Goal: Check status: Check status

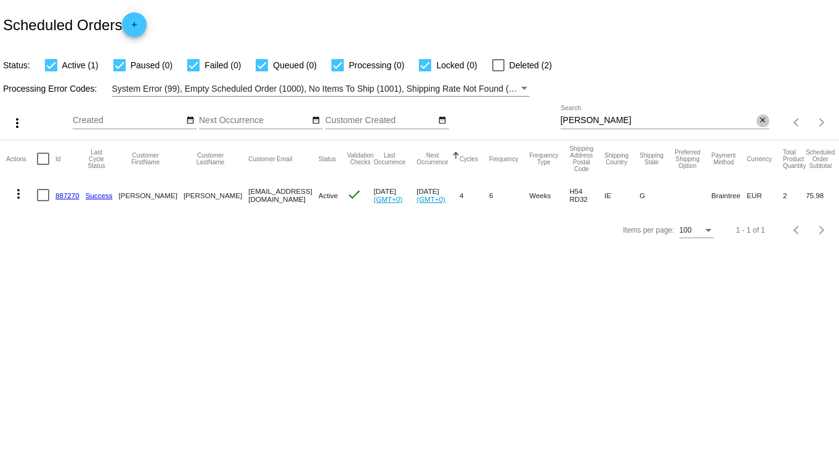
click at [761, 121] on mat-icon "close" at bounding box center [762, 121] width 9 height 10
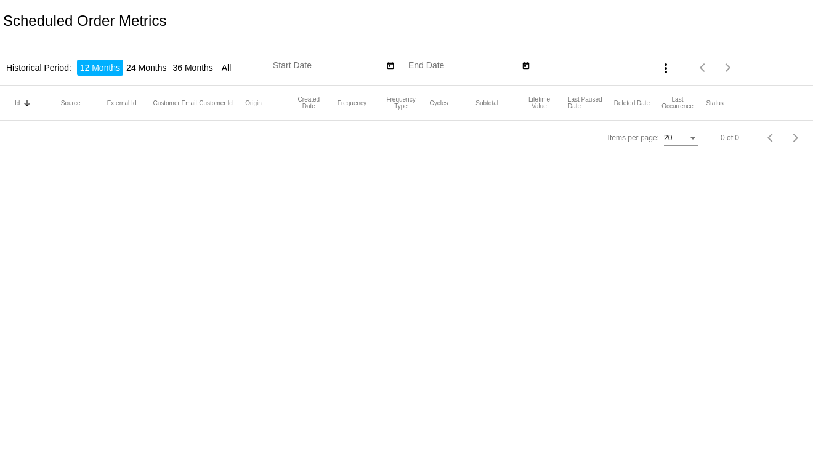
type input "[DATE]"
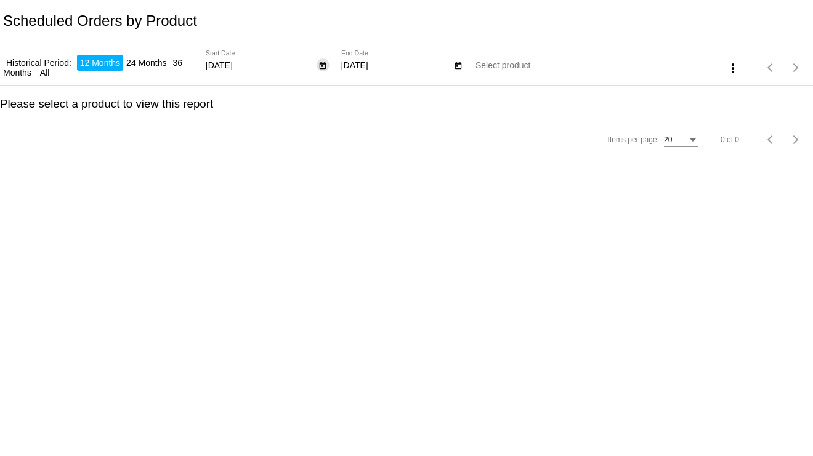
click at [327, 65] on button "Open calendar" at bounding box center [323, 65] width 13 height 13
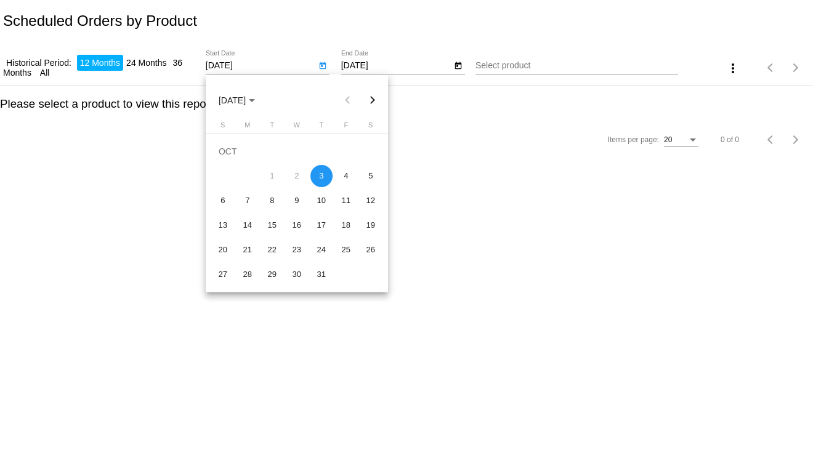
click at [314, 176] on div "3" at bounding box center [321, 176] width 22 height 22
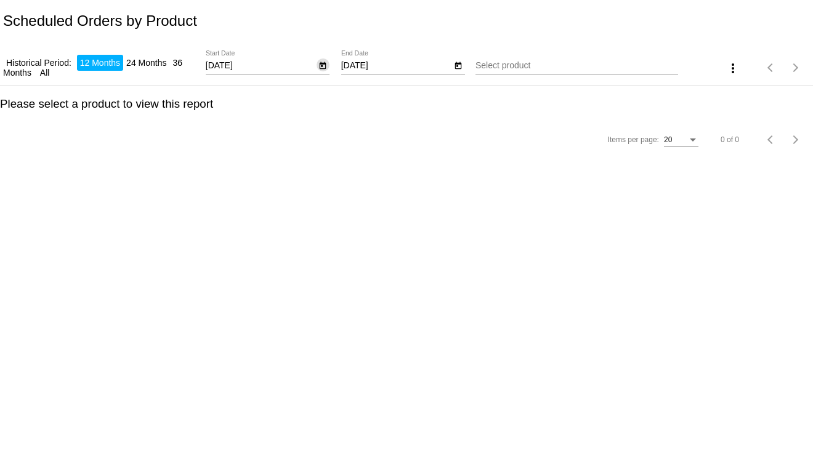
click at [458, 67] on icon "Open calendar" at bounding box center [458, 66] width 9 height 15
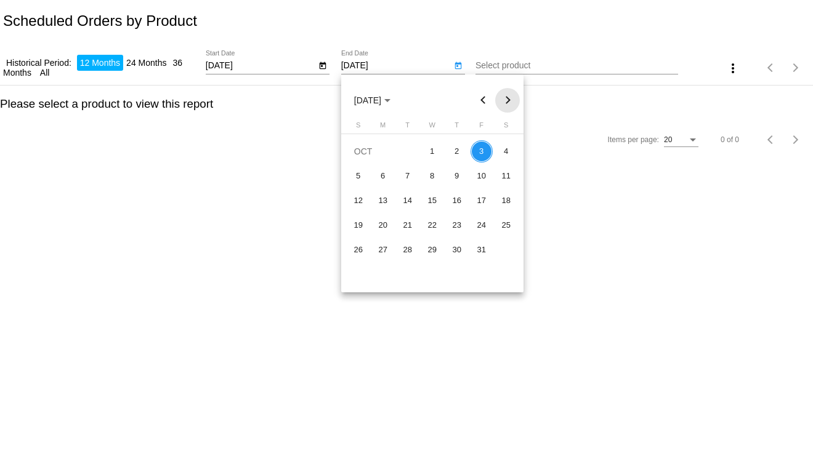
click at [508, 99] on button "Next month" at bounding box center [507, 100] width 25 height 25
click at [498, 154] on div "3" at bounding box center [506, 151] width 22 height 22
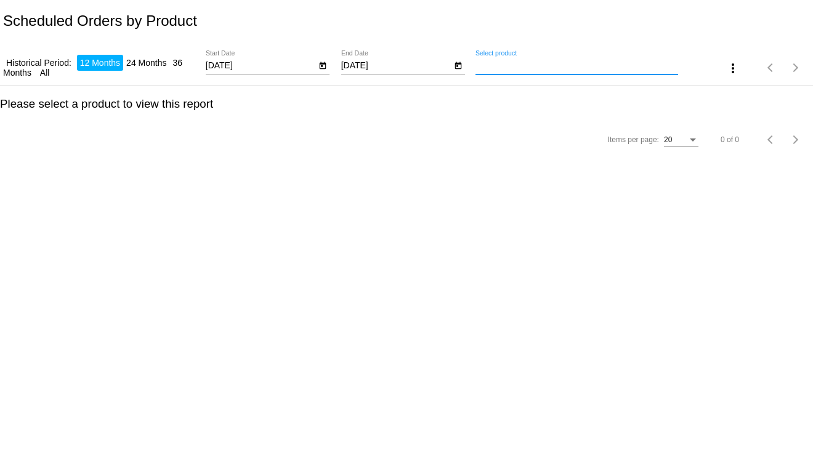
click at [521, 68] on input "Select product" at bounding box center [577, 66] width 203 height 10
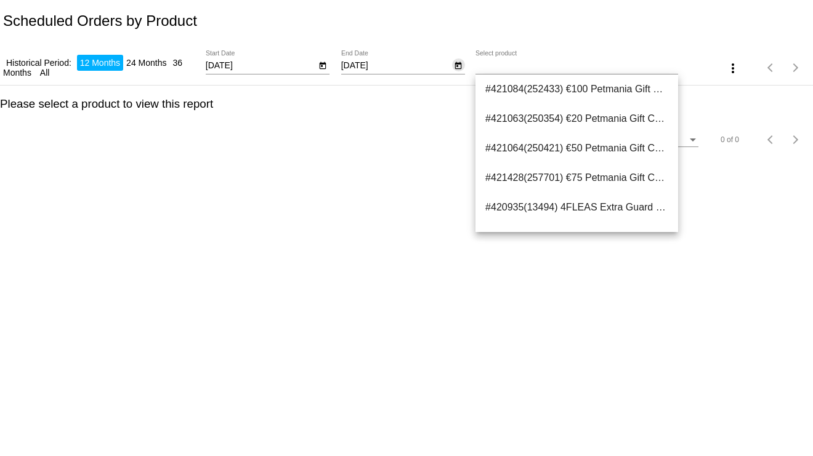
click at [458, 65] on icon "Open calendar" at bounding box center [458, 66] width 9 height 15
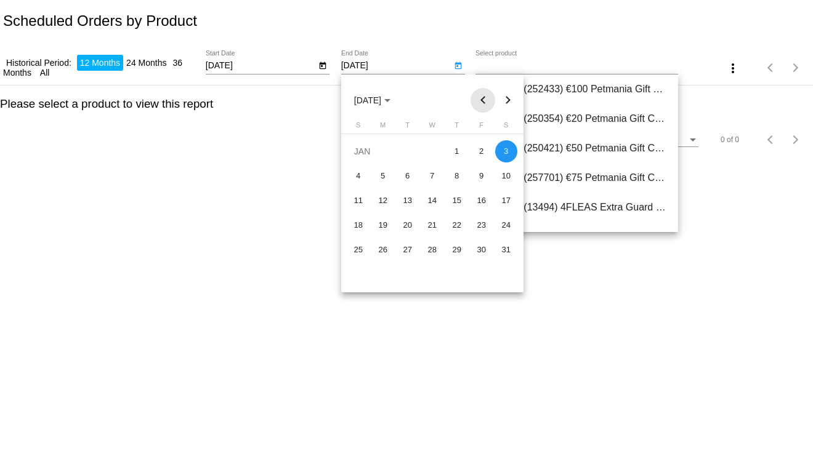
click at [484, 103] on button "Previous month" at bounding box center [483, 100] width 25 height 25
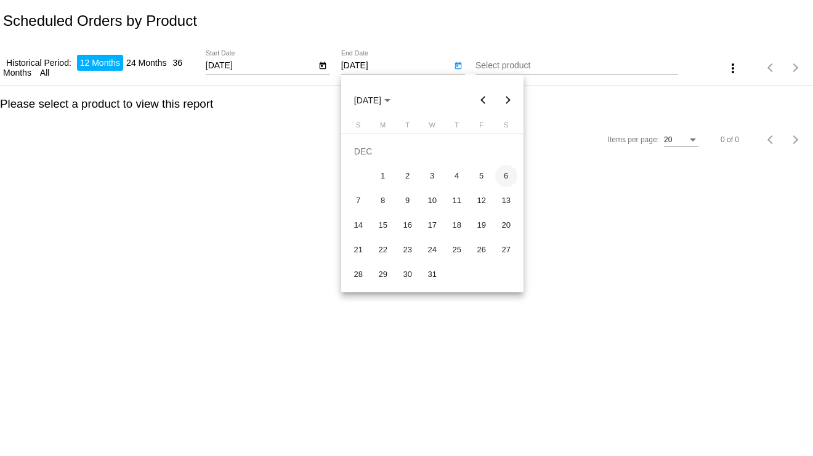
click at [504, 181] on div "6" at bounding box center [506, 176] width 22 height 22
type input "12/6/2025"
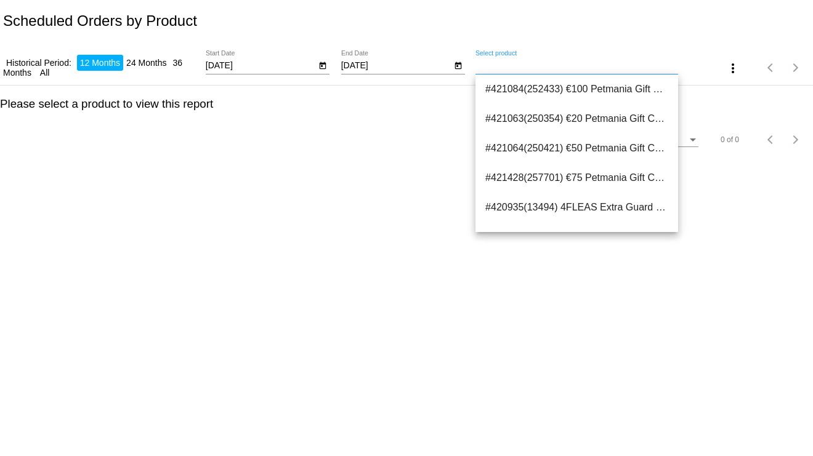
click at [537, 63] on input "Select product" at bounding box center [577, 66] width 203 height 10
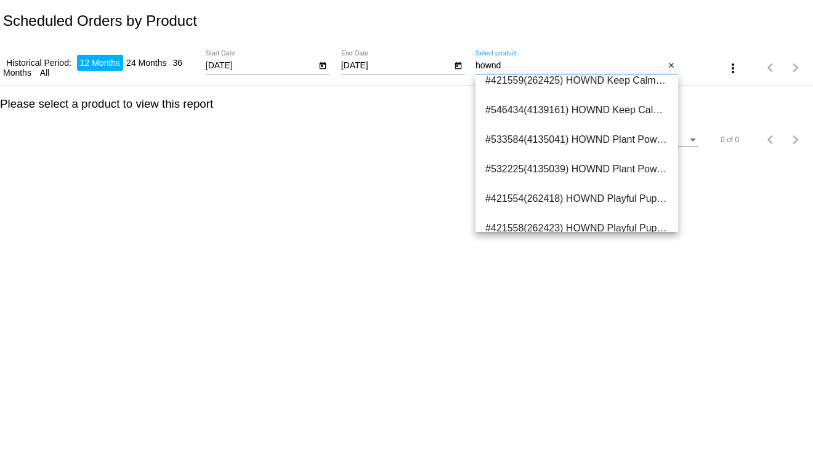
scroll to position [365, 0]
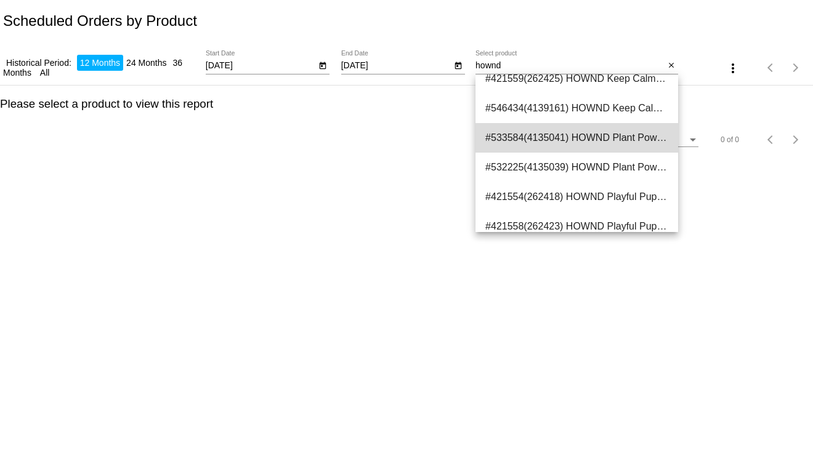
click at [610, 139] on span "#533584(4135041) HOWND Plant Powered Superfood Pumpkin Quinoa &amp; Moringa, 2k…" at bounding box center [576, 138] width 183 height 30
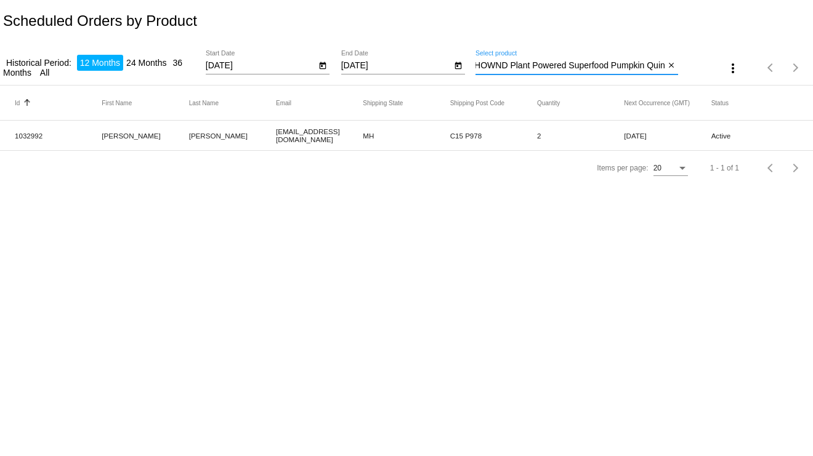
scroll to position [0, 0]
type input "H"
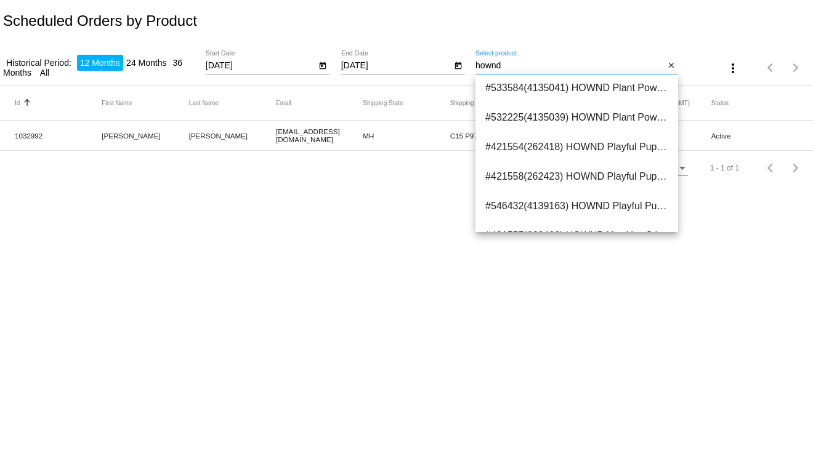
scroll to position [413, 0]
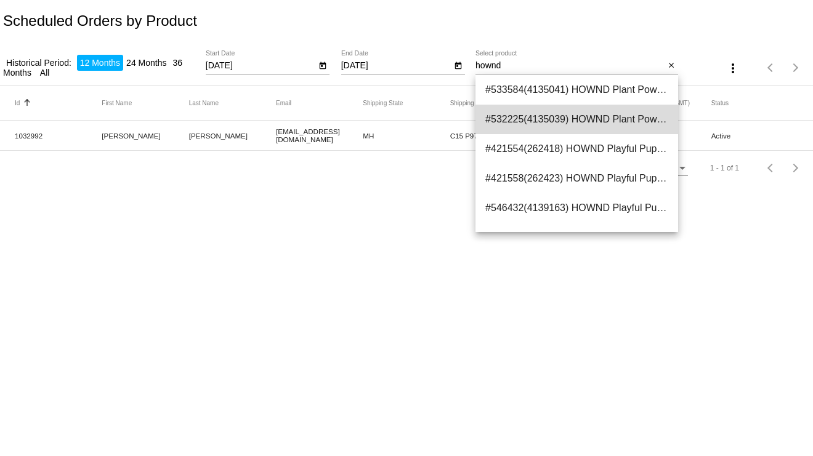
click at [633, 123] on span "#532225(4135039) HOWND Plant Powered Superfood Pumpkin, Quinoa &amp; Moringa, 1…" at bounding box center [576, 120] width 183 height 30
type input "HOWND Plant Powered Superfood Pumpkin, Quinoa &amp; Moringa, 10kg"
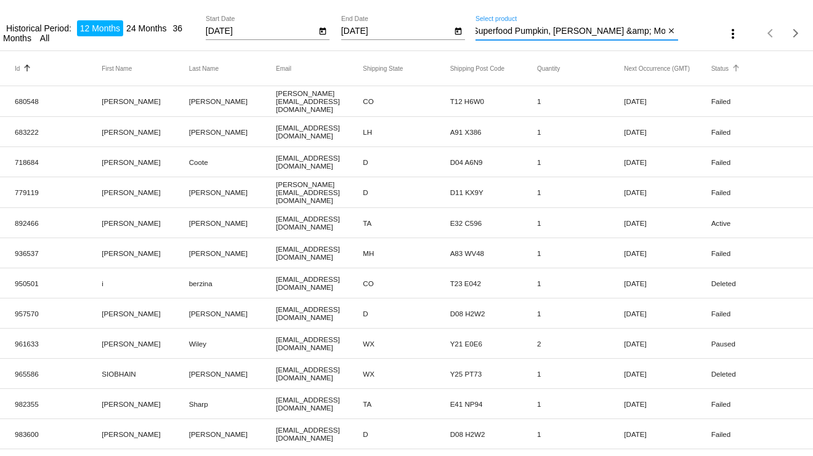
scroll to position [0, 0]
click at [711, 70] on button "Status" at bounding box center [719, 68] width 17 height 7
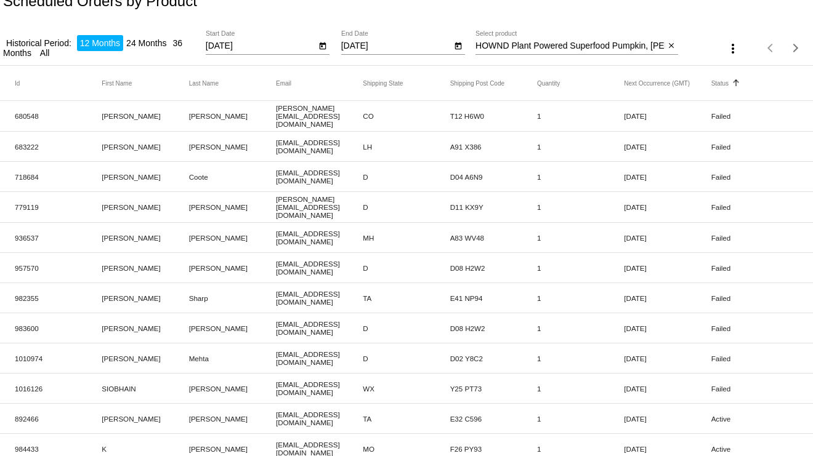
scroll to position [16, 0]
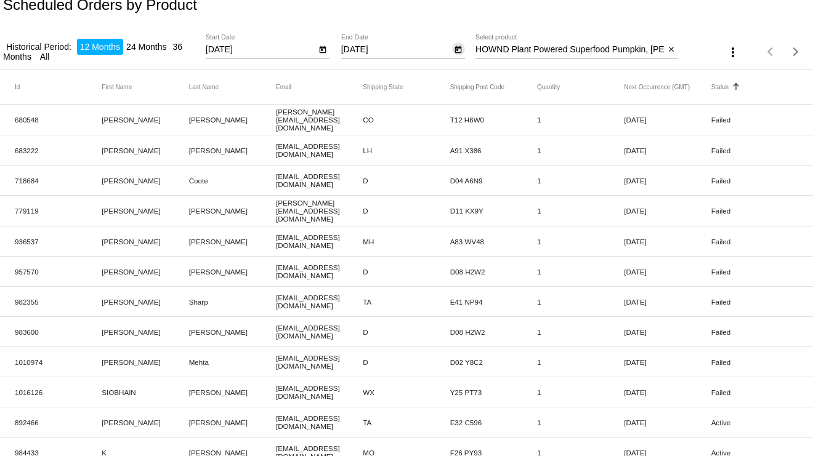
click at [454, 52] on icon "Open calendar" at bounding box center [458, 50] width 9 height 15
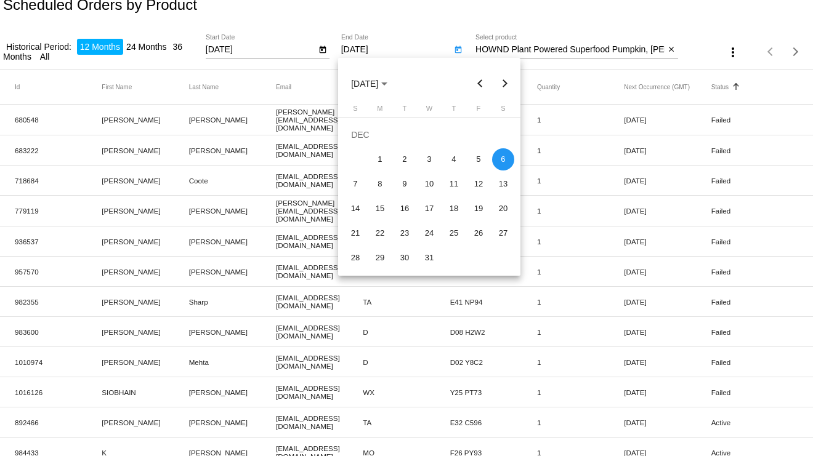
click at [498, 153] on div "6" at bounding box center [503, 159] width 22 height 22
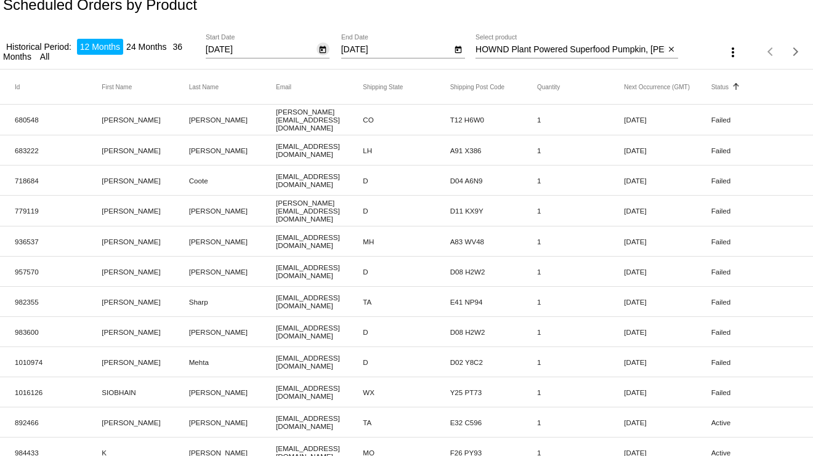
click at [323, 49] on icon "Open calendar" at bounding box center [323, 49] width 7 height 7
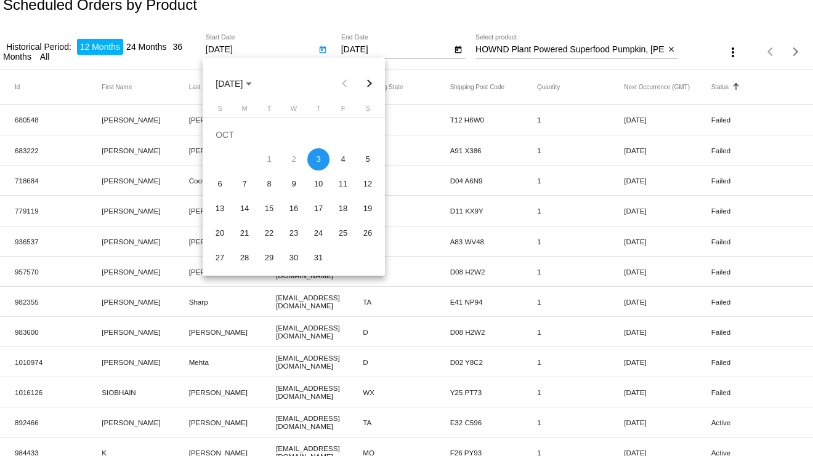
click at [320, 152] on div "3" at bounding box center [318, 159] width 22 height 22
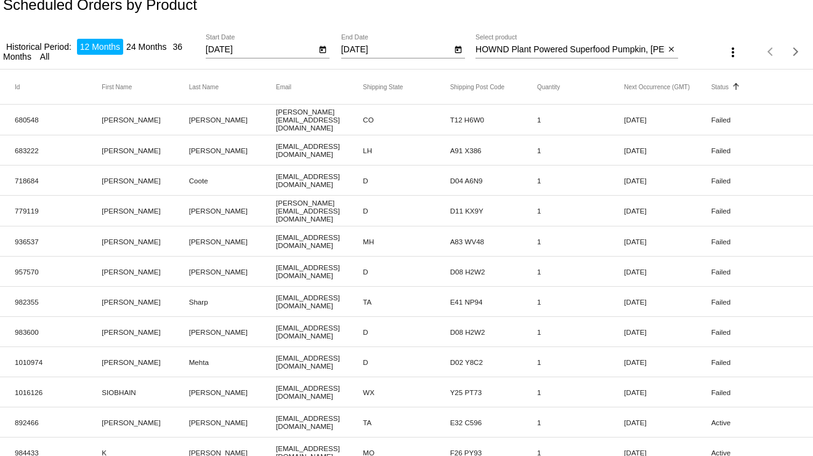
click at [719, 87] on div "Status" at bounding box center [754, 86] width 87 height 7
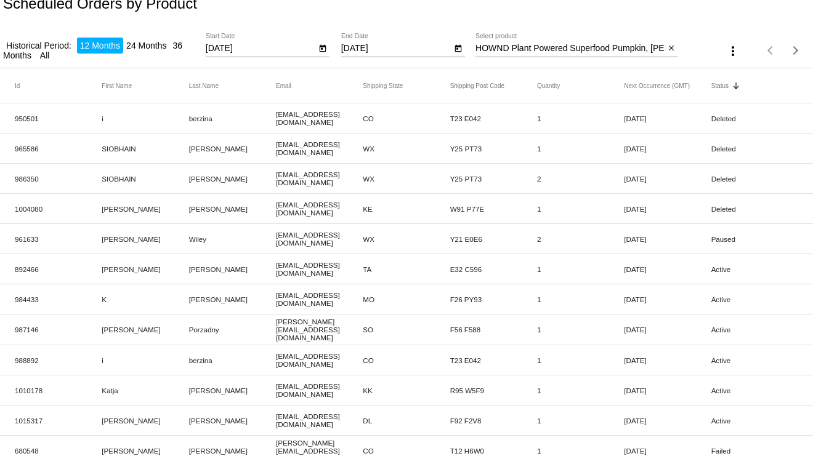
scroll to position [0, 0]
